Goal: Transaction & Acquisition: Purchase product/service

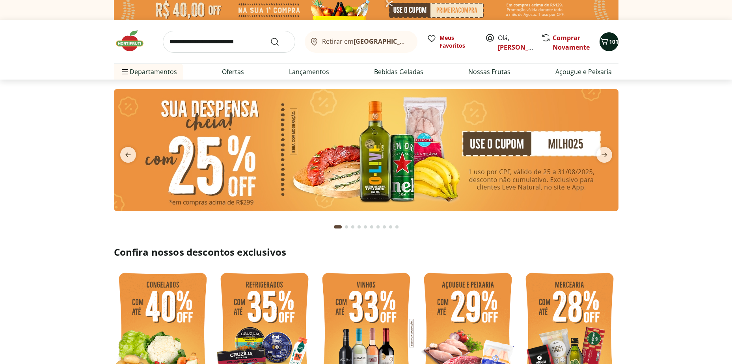
click at [608, 41] on icon "Carrinho" at bounding box center [603, 41] width 9 height 9
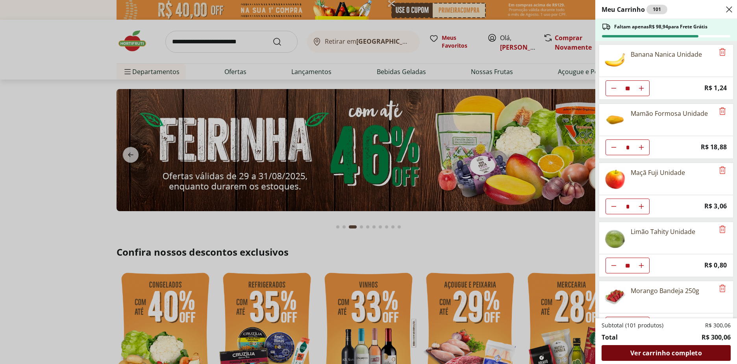
click at [659, 350] on span "Ver carrinho completo" at bounding box center [666, 353] width 71 height 6
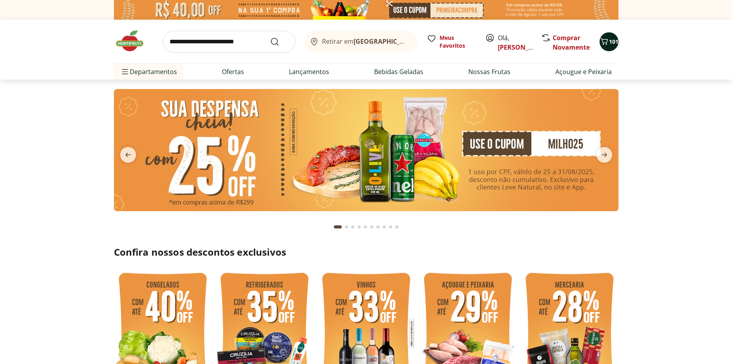
click at [609, 38] on span "101" at bounding box center [613, 41] width 9 height 7
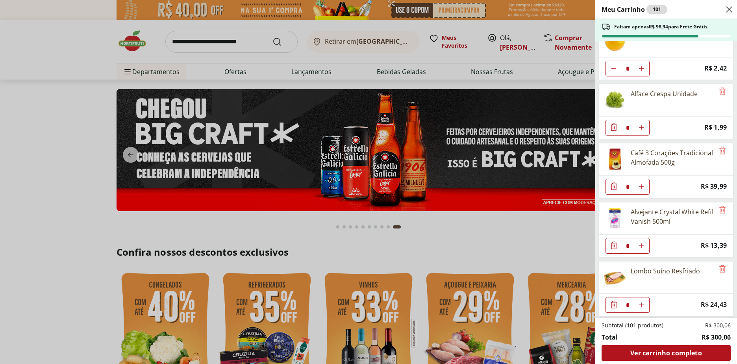
scroll to position [671, 0]
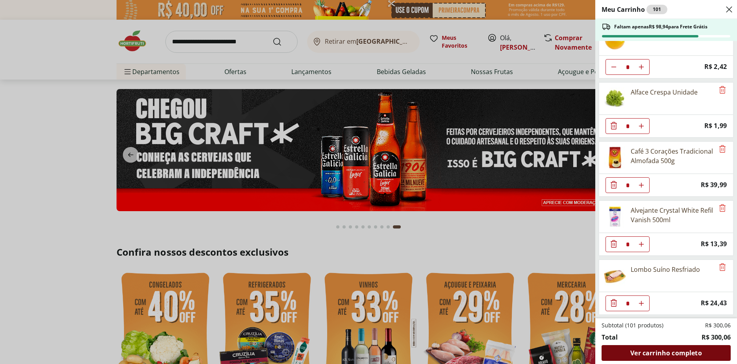
click at [653, 354] on span "Ver carrinho completo" at bounding box center [666, 353] width 71 height 6
